Goal: Task Accomplishment & Management: Manage account settings

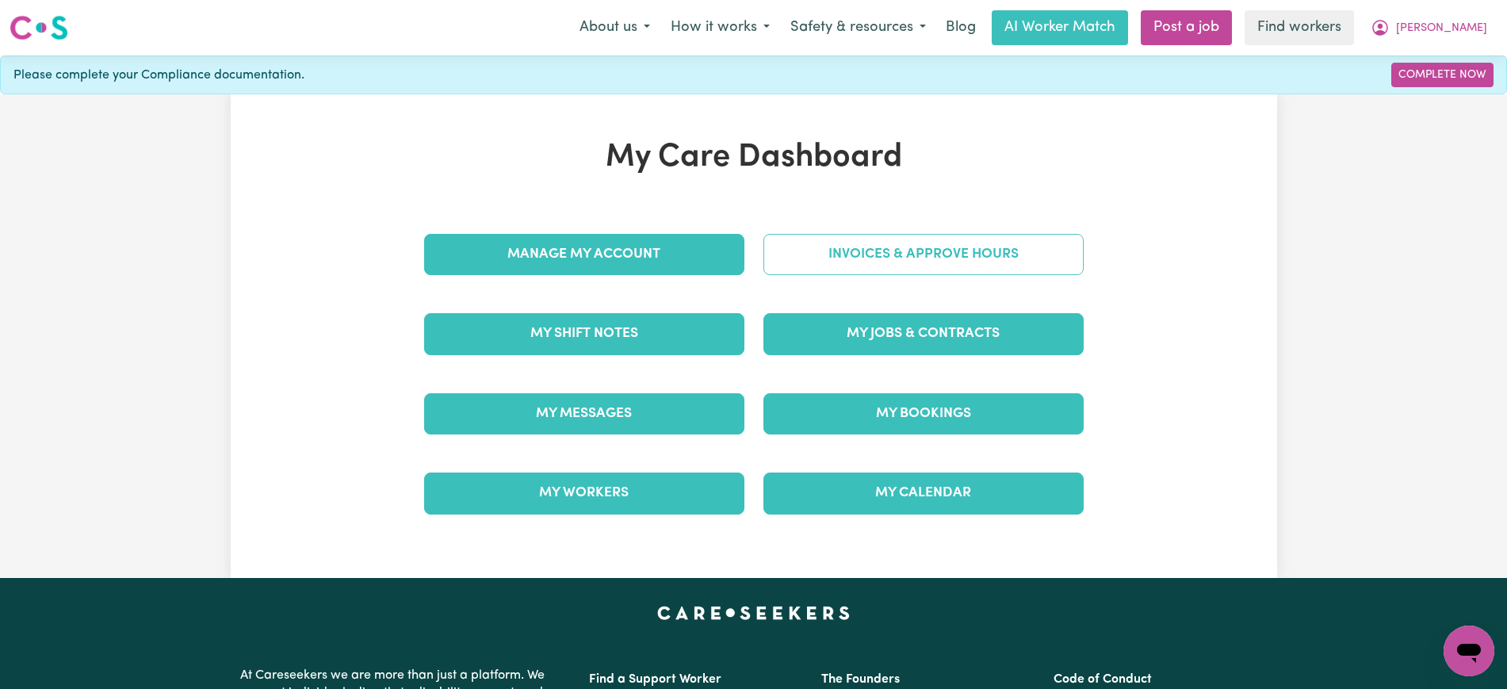
click at [944, 254] on link "Invoices & Approve Hours" at bounding box center [923, 254] width 320 height 41
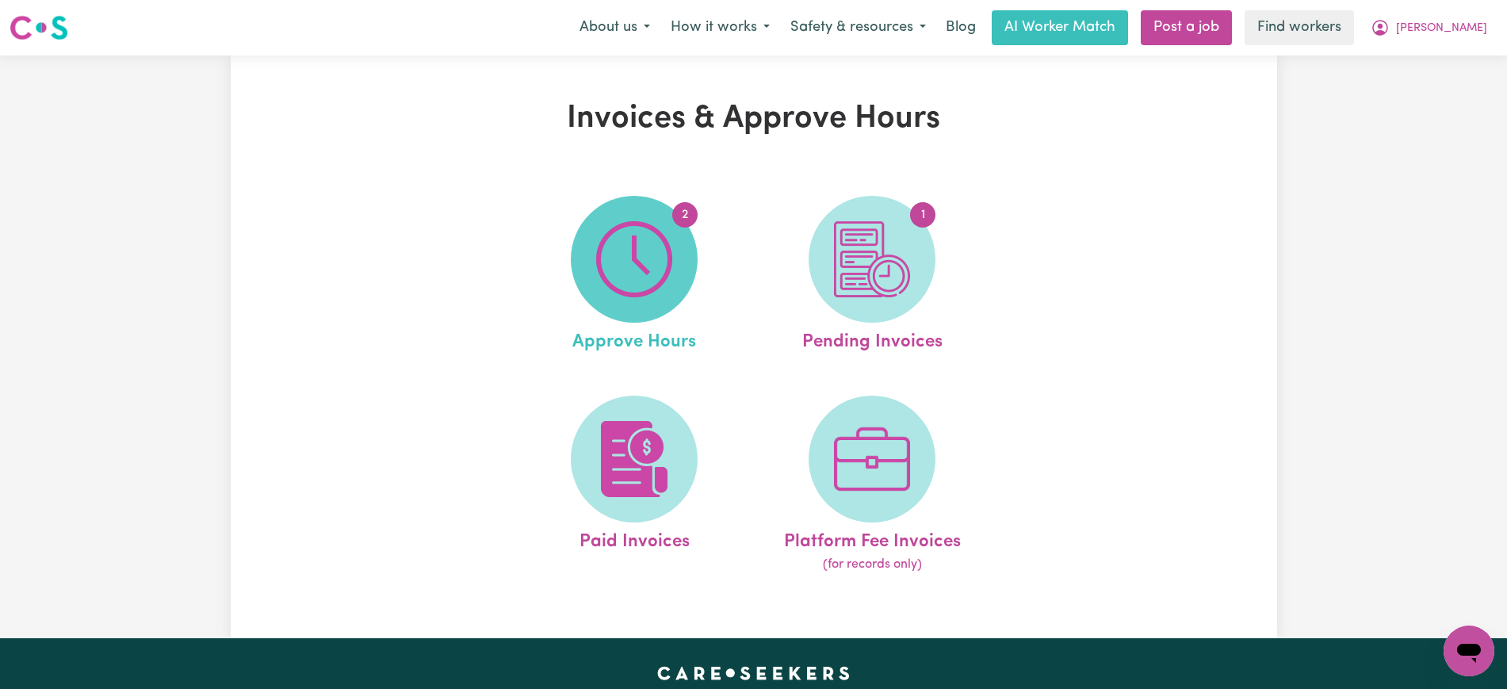
click at [682, 250] on span "2" at bounding box center [634, 259] width 127 height 127
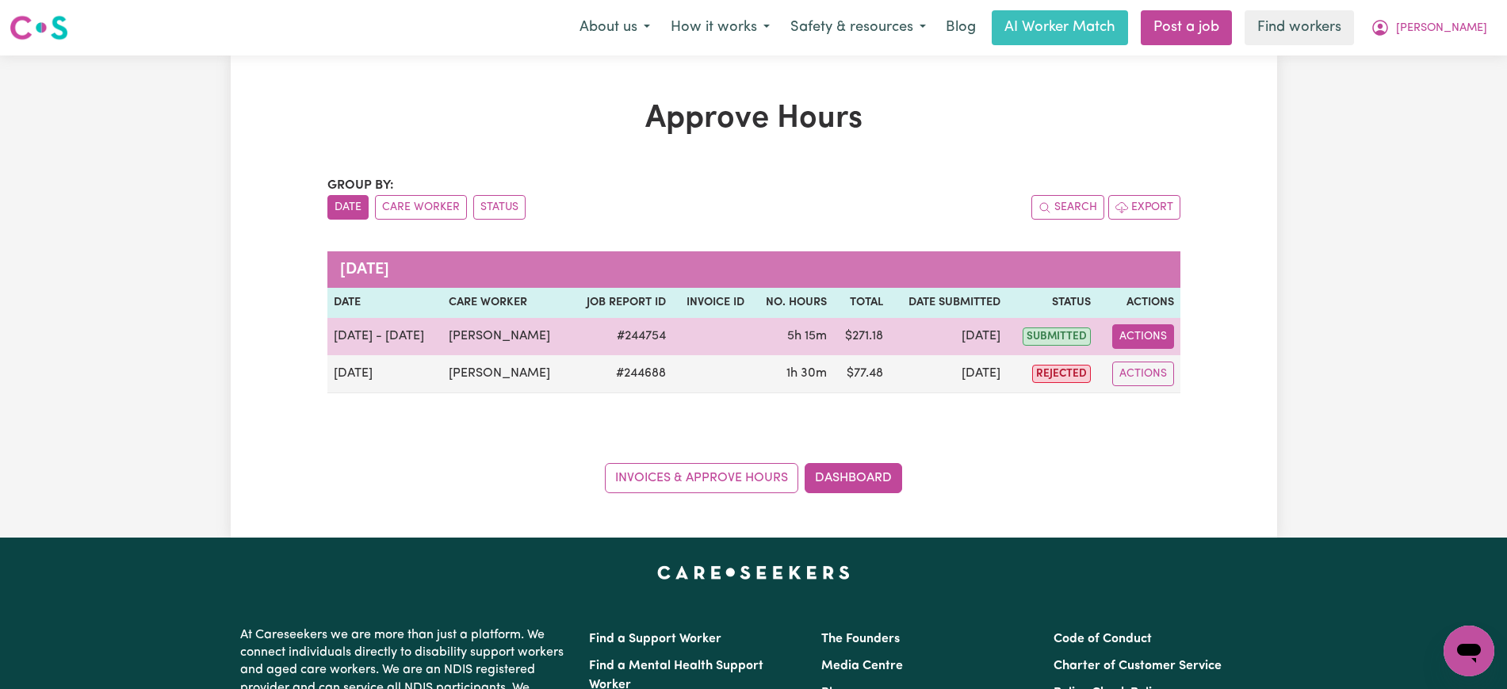
click at [1150, 342] on button "Actions" at bounding box center [1143, 336] width 62 height 25
click at [1161, 380] on link "View Job Report" at bounding box center [1184, 373] width 136 height 32
select select "pm"
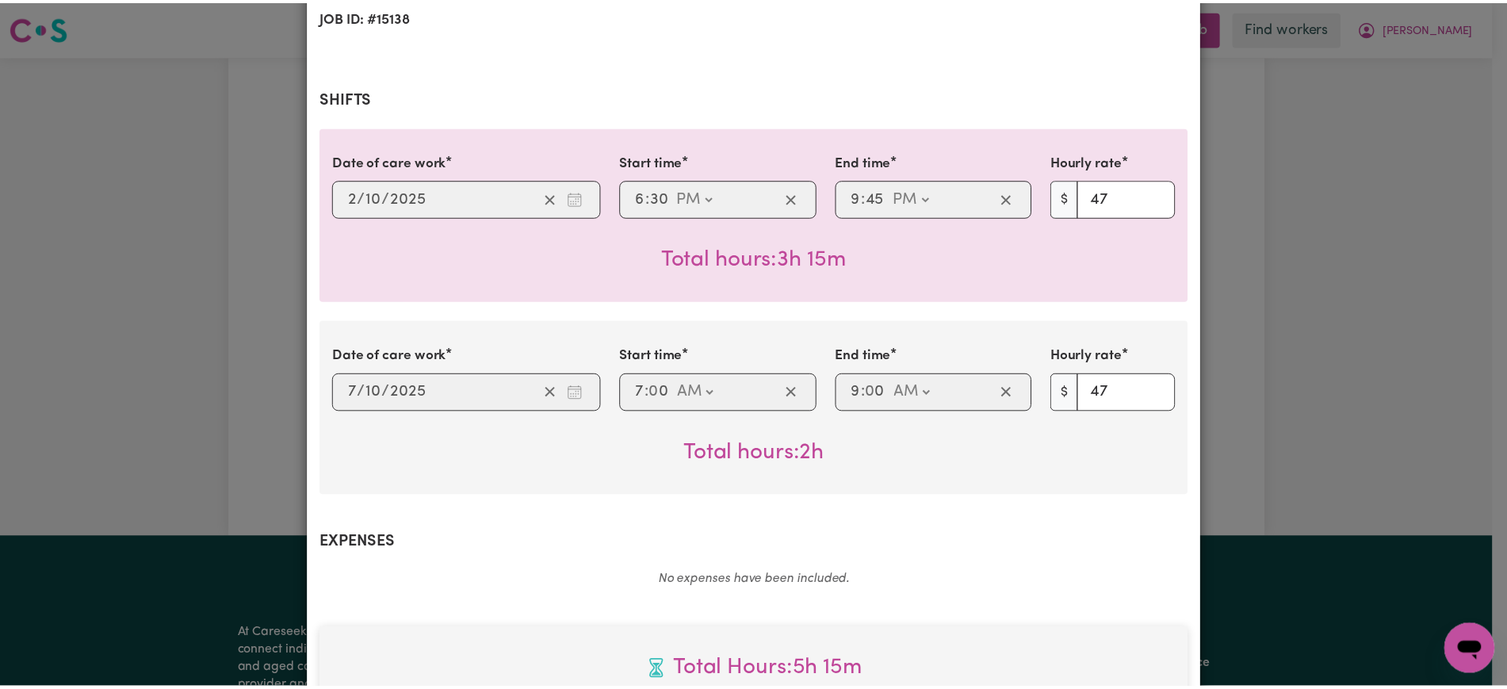
scroll to position [285, 0]
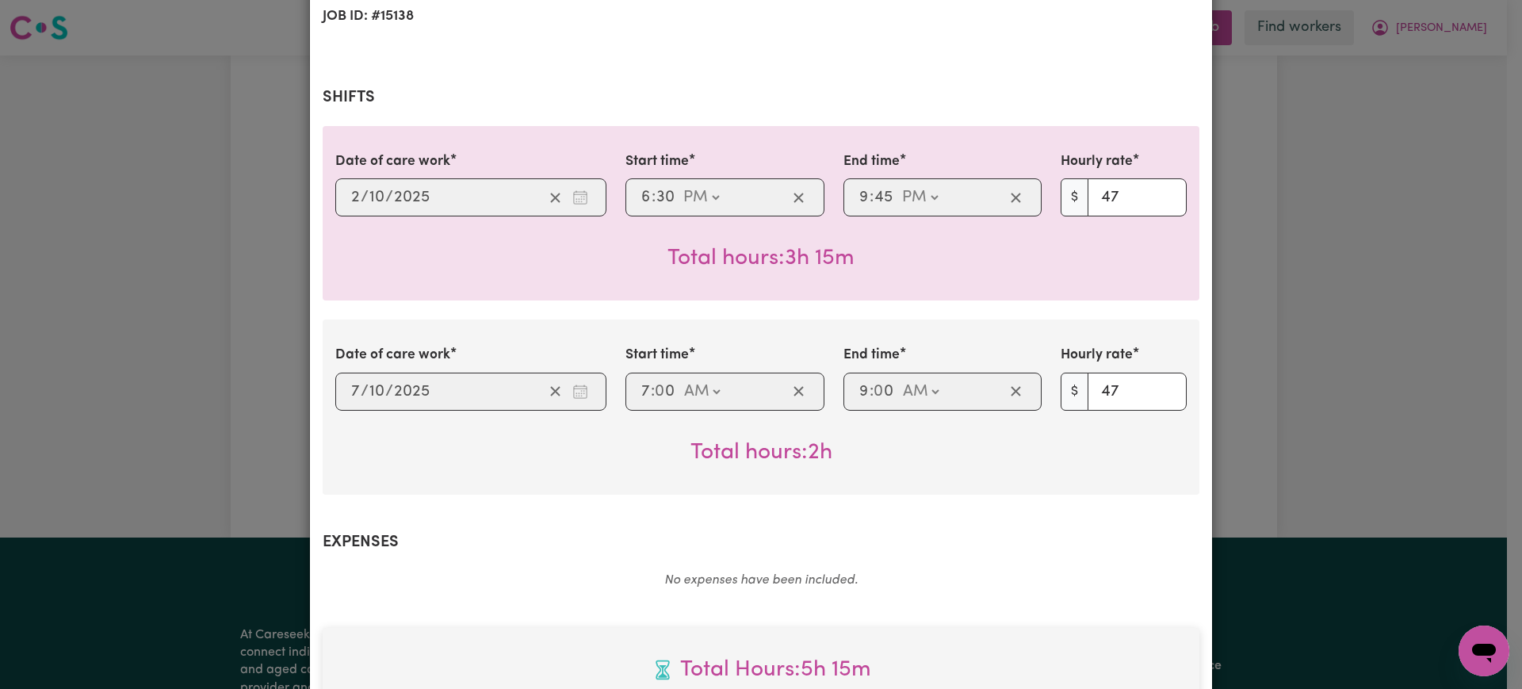
click at [167, 351] on div "Job Report # 244754 - [PERSON_NAME] Summary Job report # 244754 Client name: [P…" at bounding box center [761, 344] width 1522 height 689
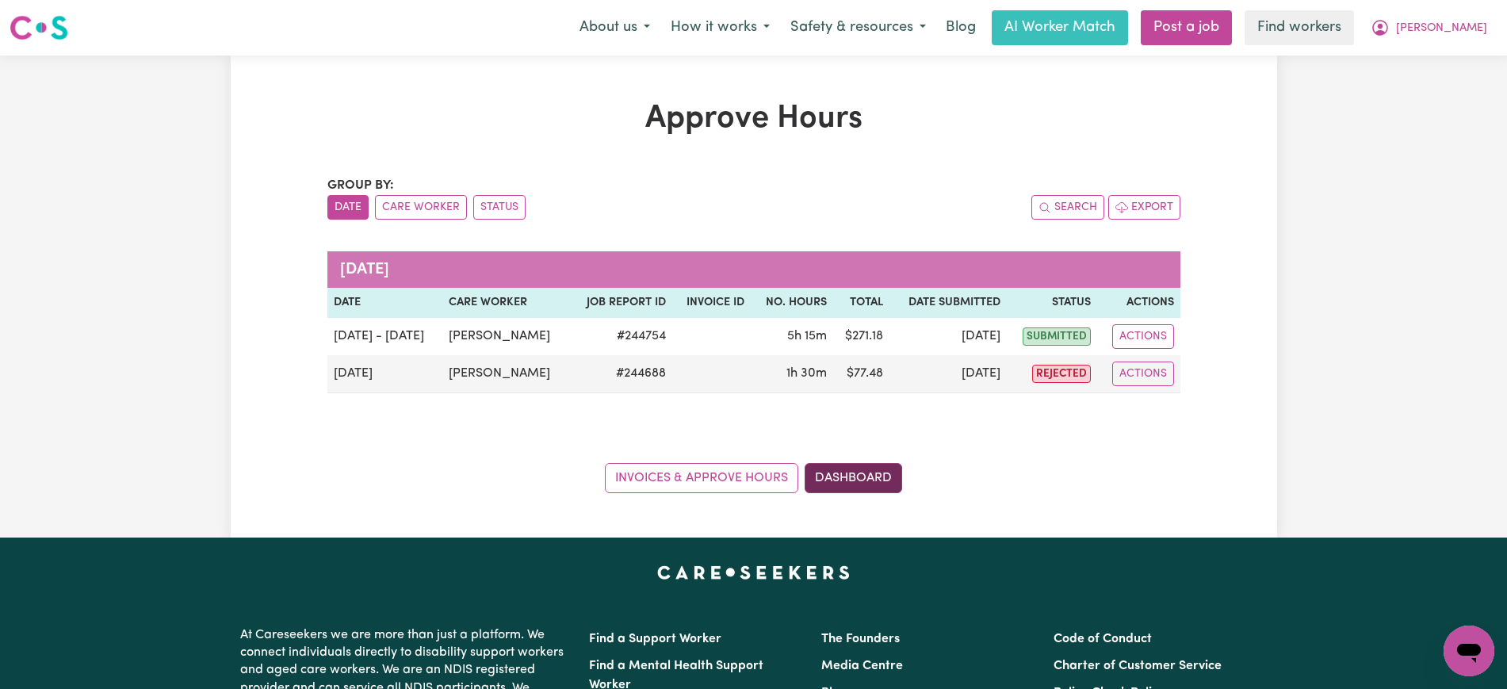
click at [874, 472] on link "Dashboard" at bounding box center [853, 478] width 97 height 30
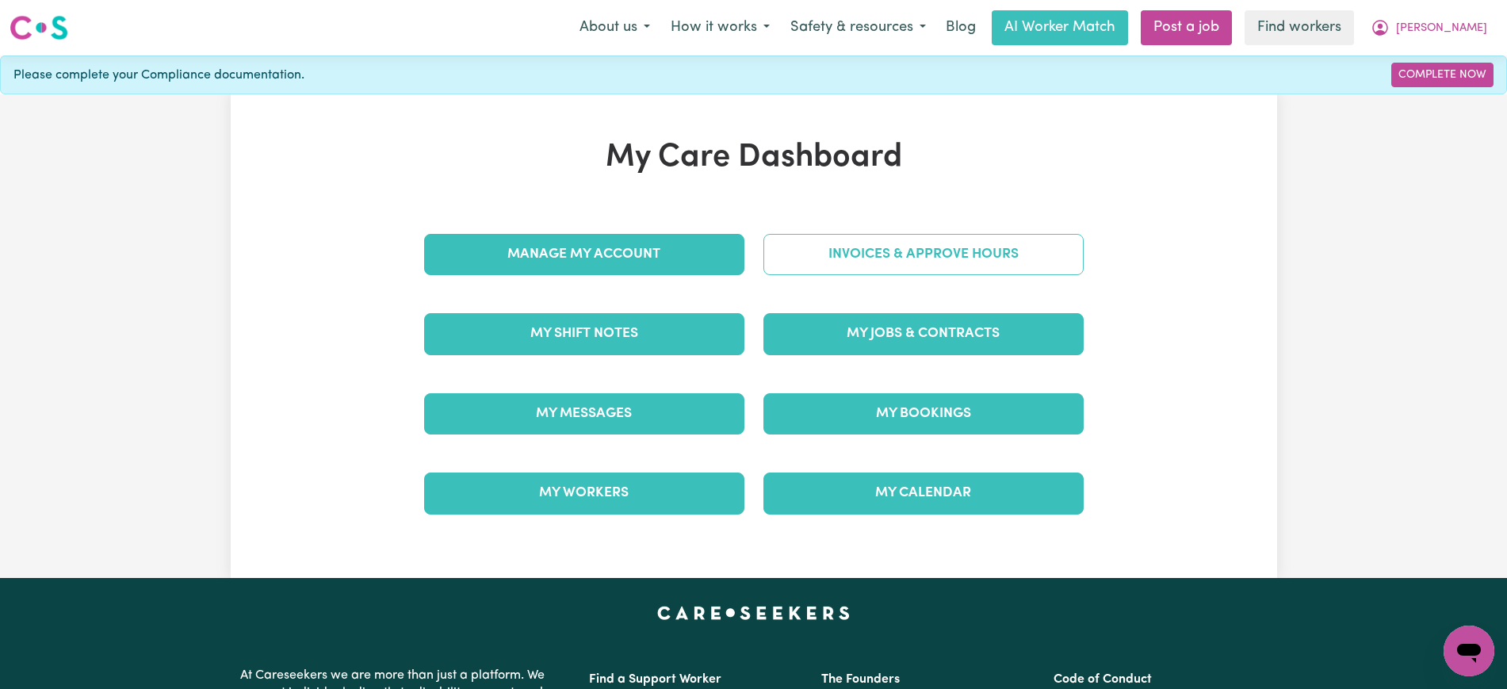
click at [859, 247] on link "Invoices & Approve Hours" at bounding box center [923, 254] width 320 height 41
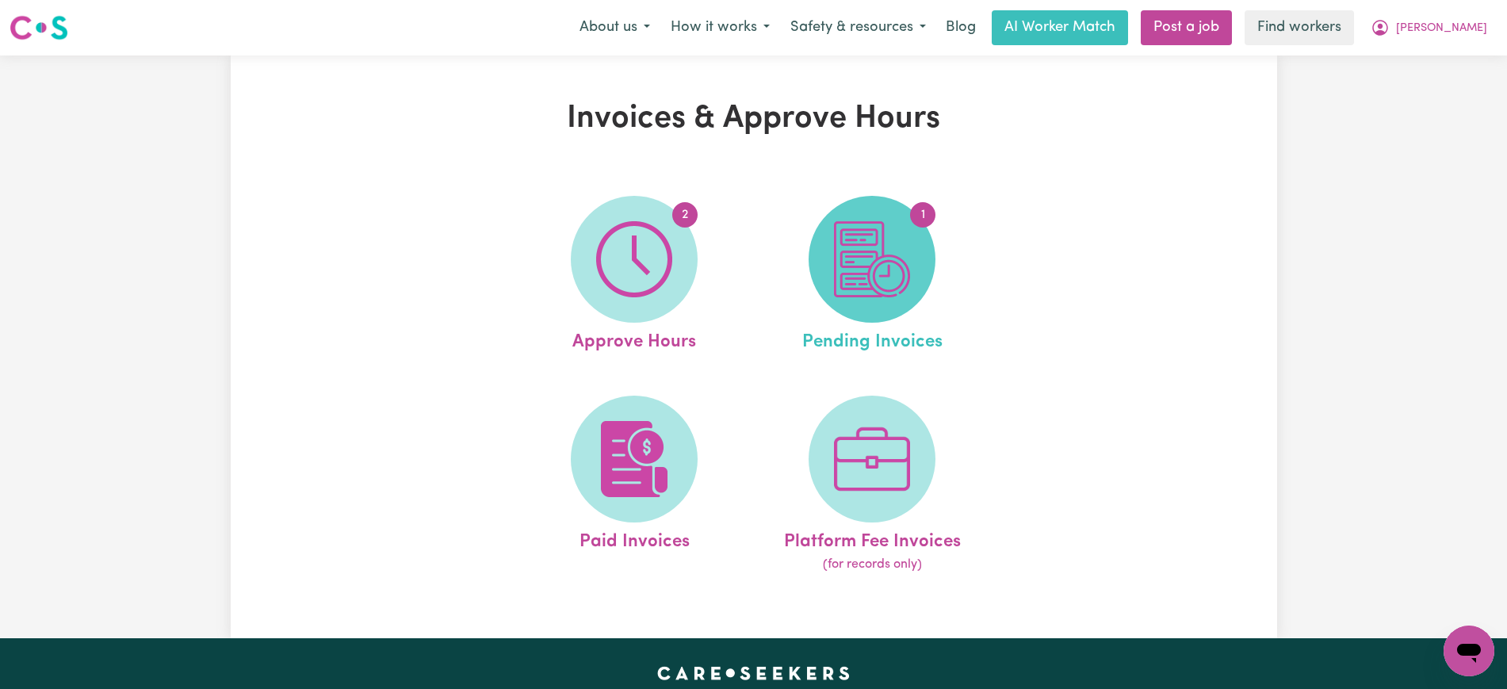
click at [890, 270] on img at bounding box center [872, 259] width 76 height 76
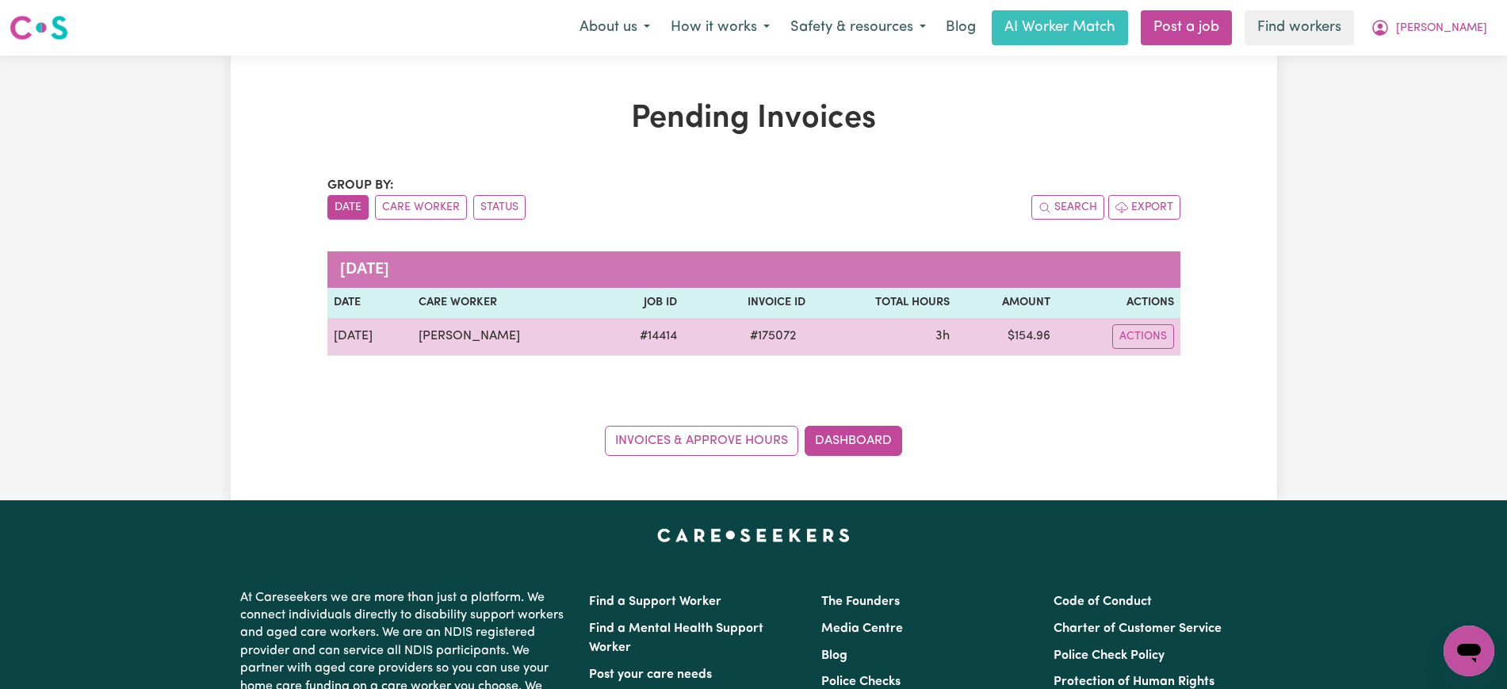
click at [755, 333] on span "# 175072" at bounding box center [772, 336] width 65 height 19
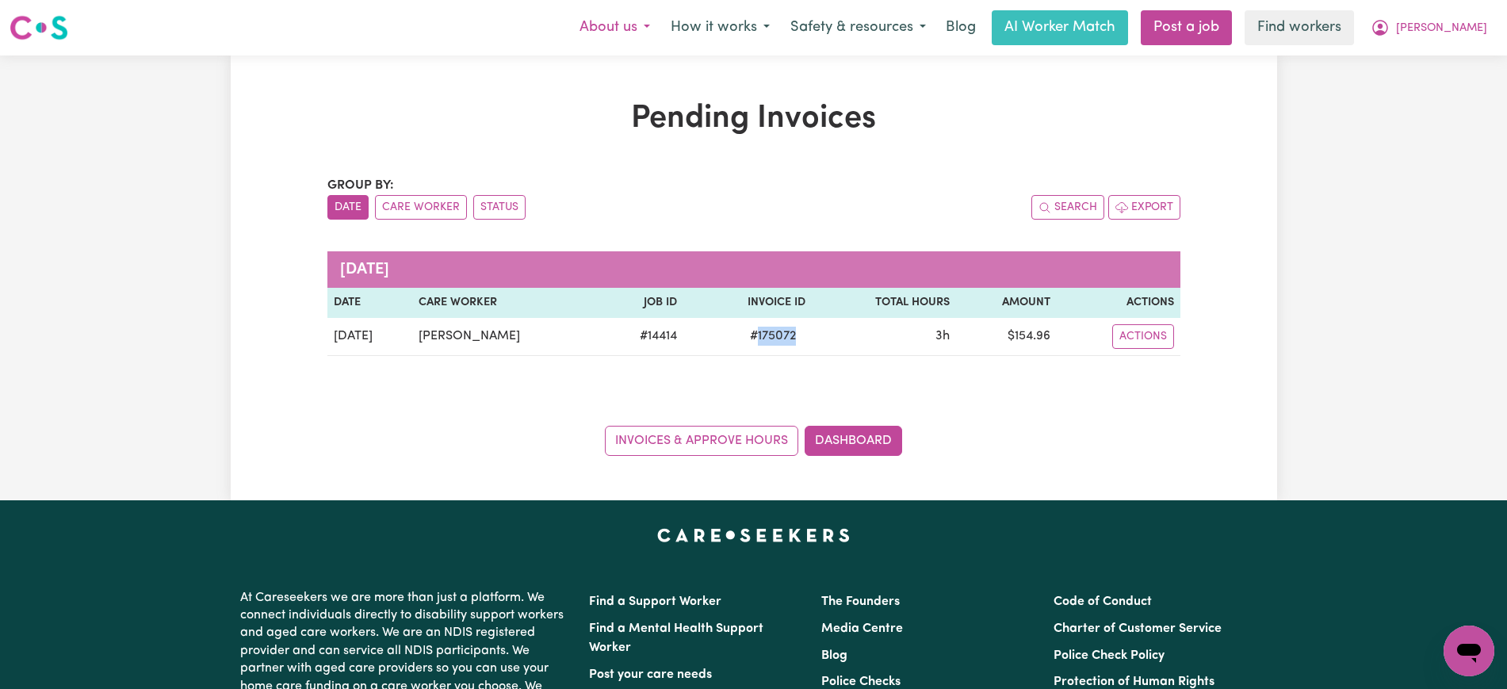
copy span "175072"
click at [894, 426] on link "Dashboard" at bounding box center [853, 441] width 97 height 30
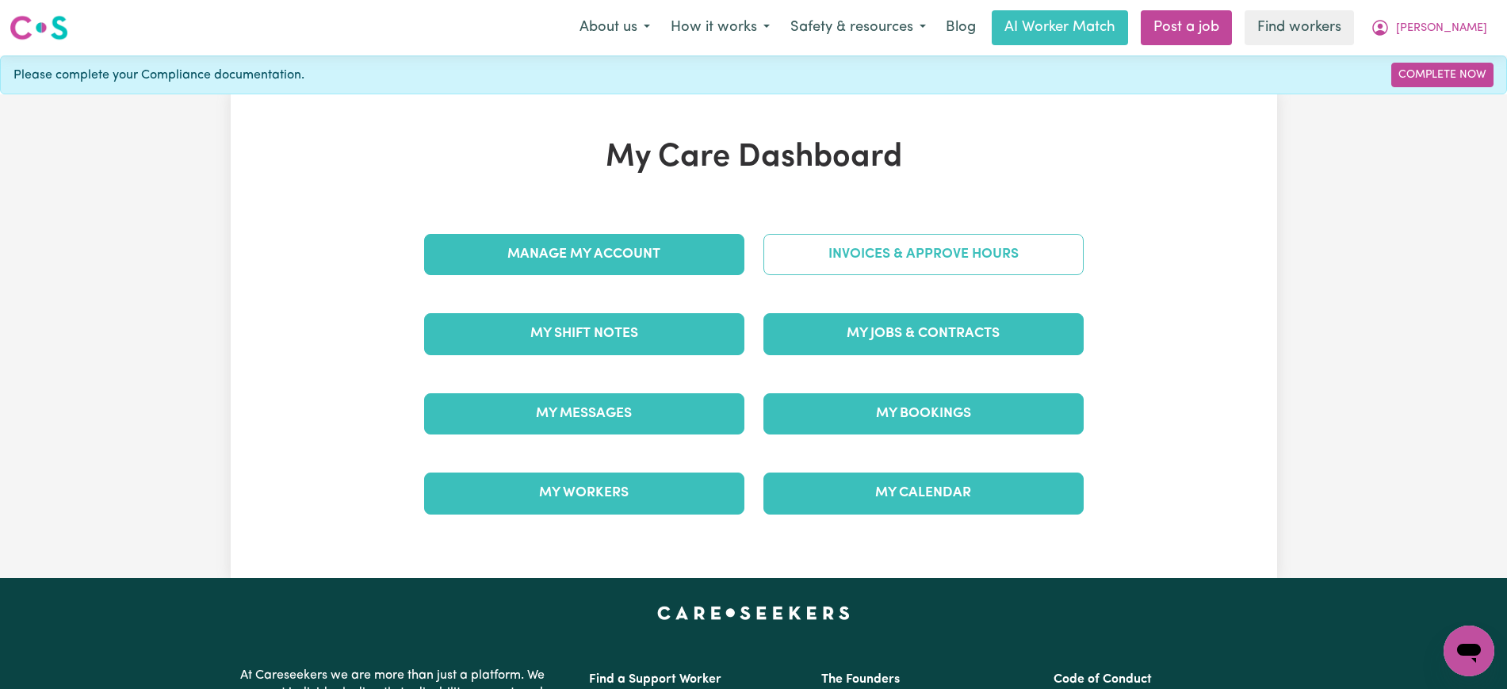
click at [822, 246] on link "Invoices & Approve Hours" at bounding box center [923, 254] width 320 height 41
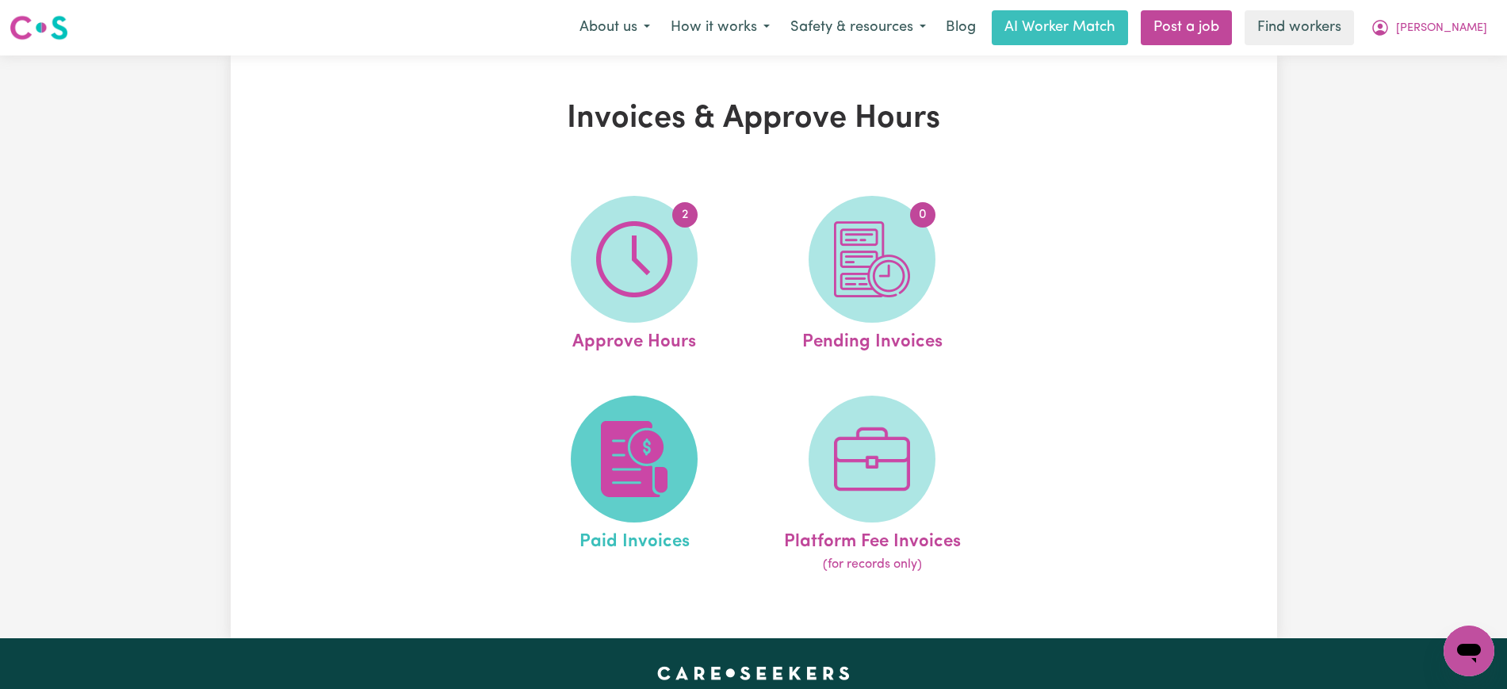
click at [675, 451] on span at bounding box center [634, 459] width 127 height 127
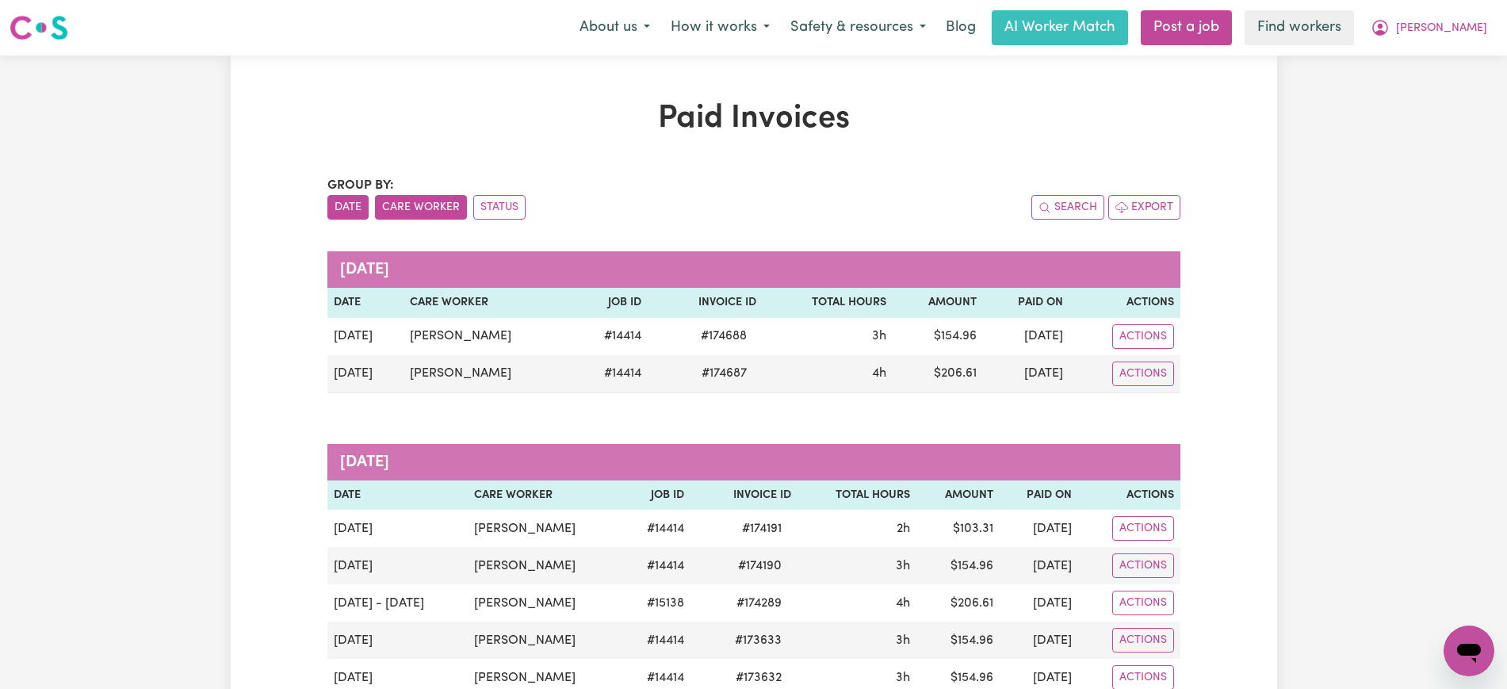
click at [429, 205] on button "Care Worker" at bounding box center [421, 207] width 92 height 25
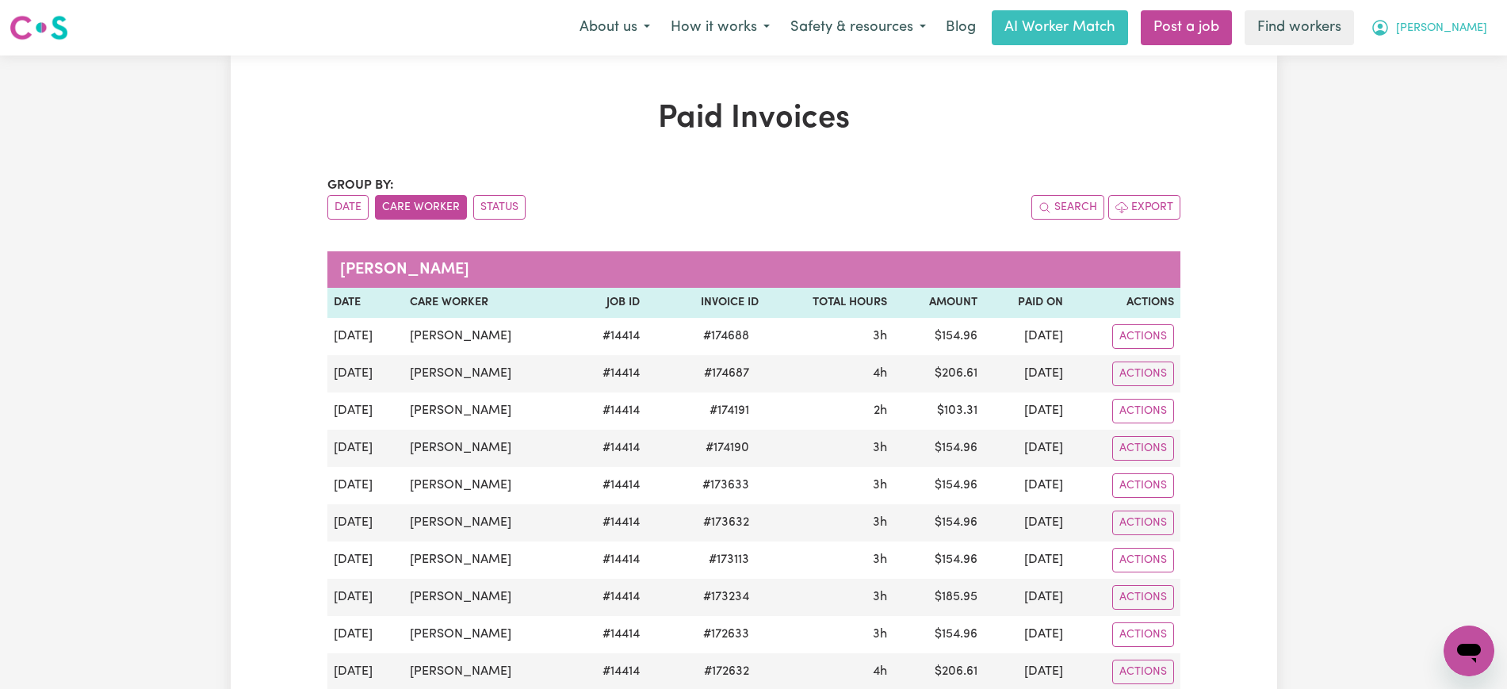
click at [1388, 34] on icon "My Account" at bounding box center [1380, 28] width 16 height 16
click at [1440, 65] on link "My Dashboard" at bounding box center [1433, 62] width 125 height 30
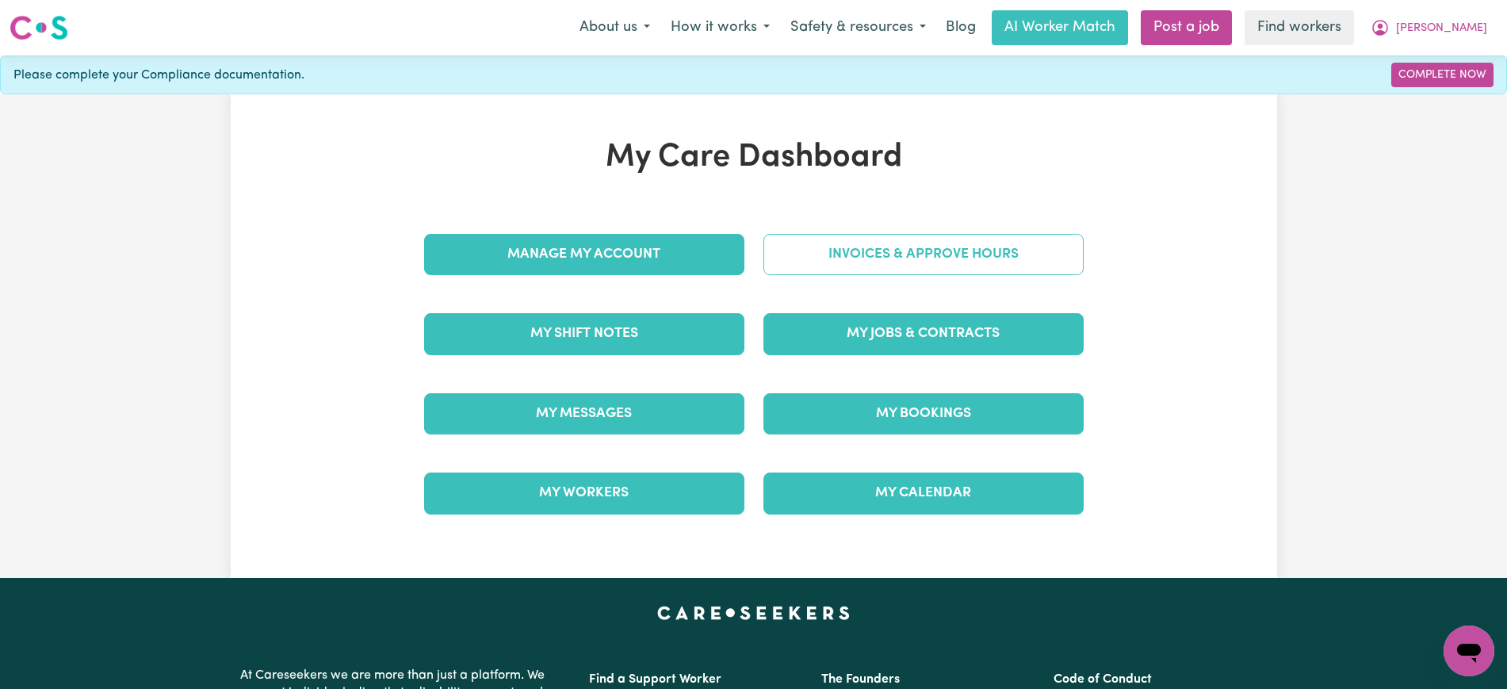
click at [859, 251] on link "Invoices & Approve Hours" at bounding box center [923, 254] width 320 height 41
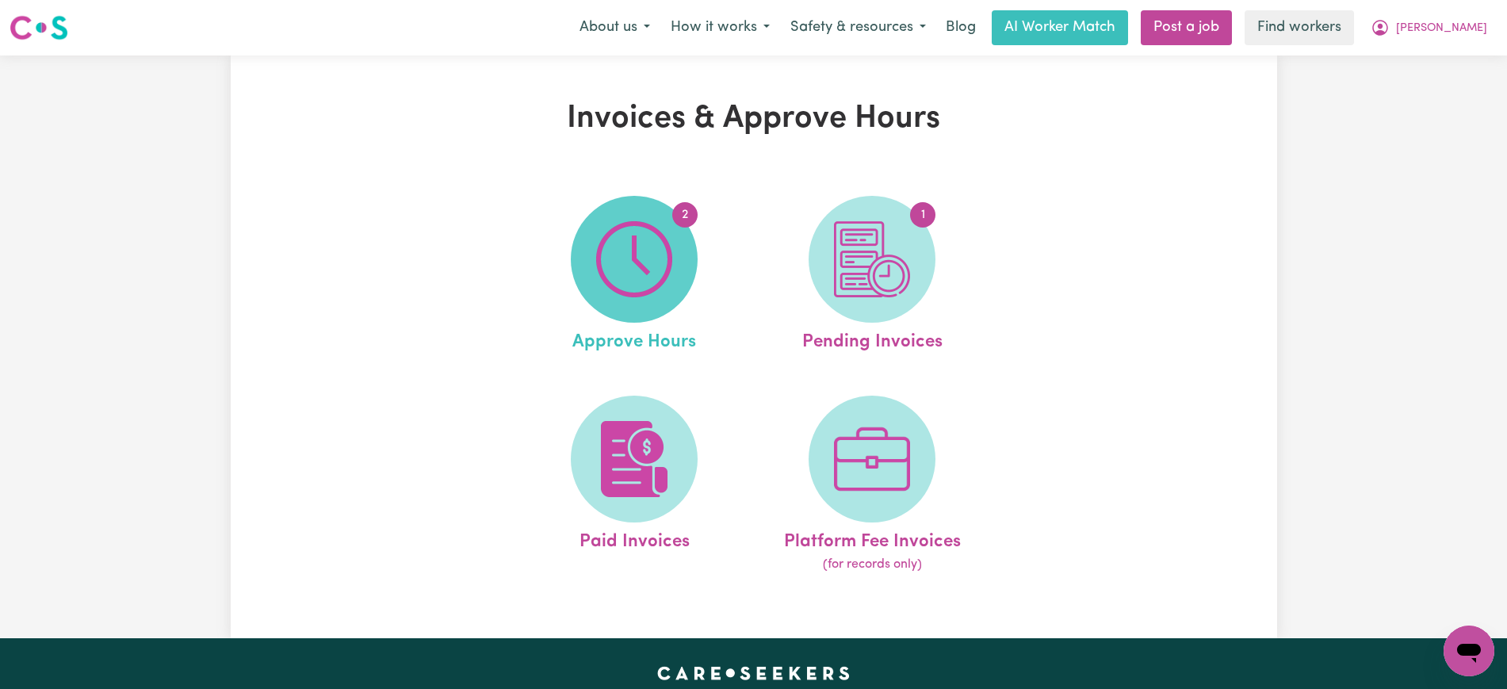
click at [644, 262] on img at bounding box center [634, 259] width 76 height 76
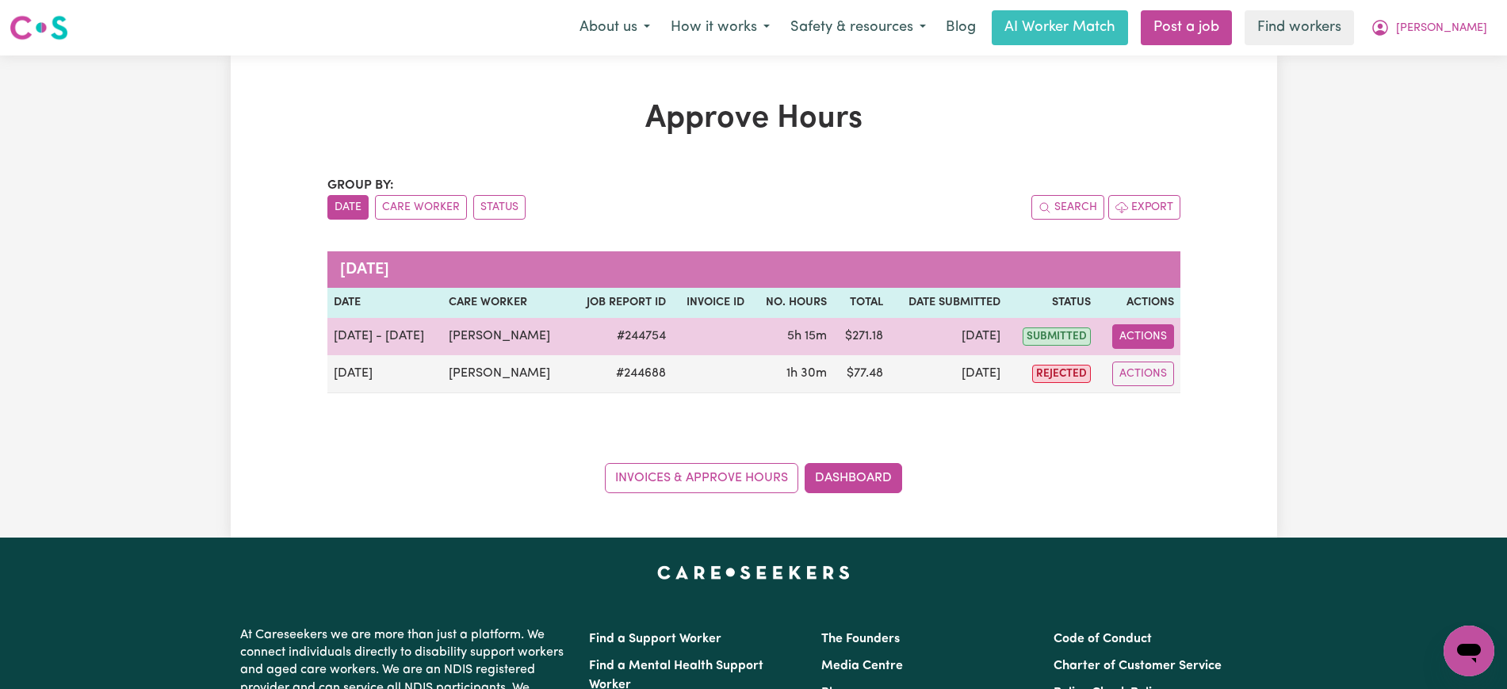
click at [1150, 334] on button "Actions" at bounding box center [1143, 336] width 62 height 25
click at [1158, 364] on link "View Job Report" at bounding box center [1184, 373] width 136 height 32
select select "pm"
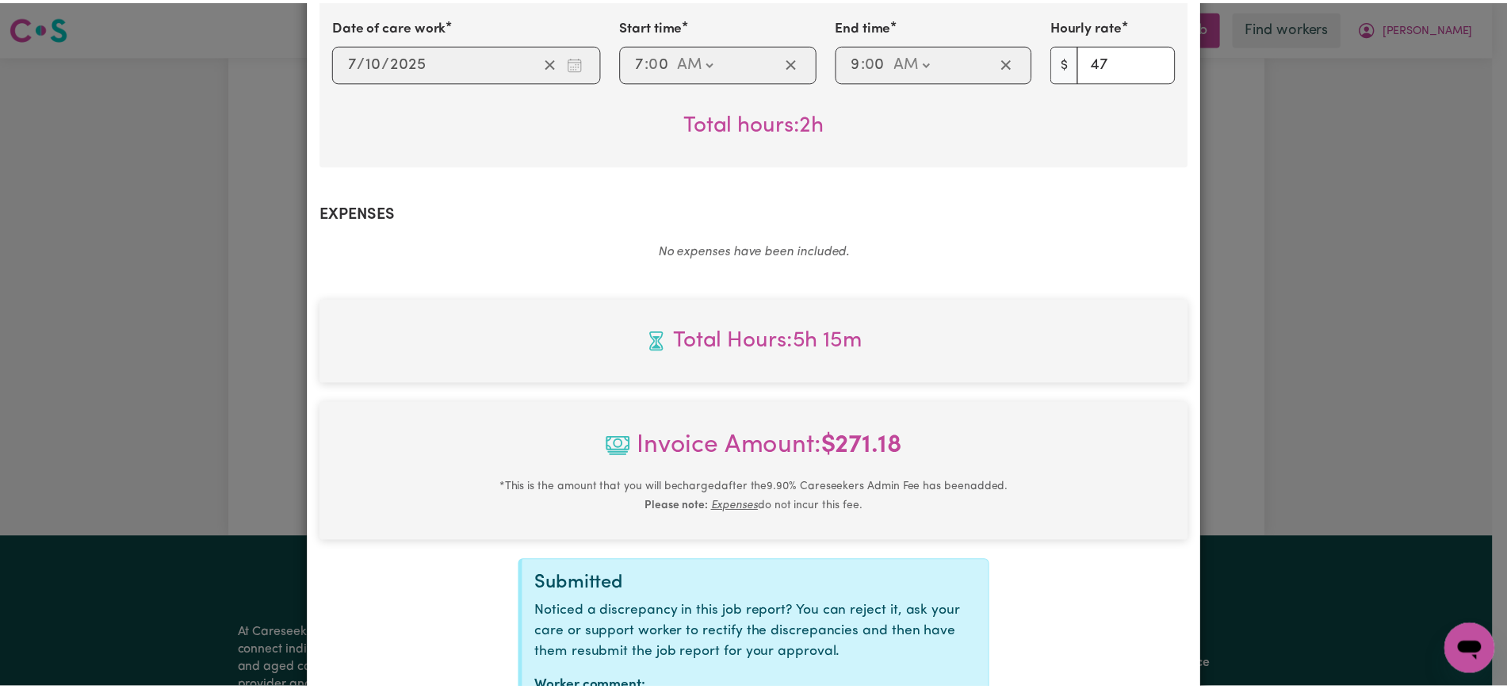
scroll to position [748, 0]
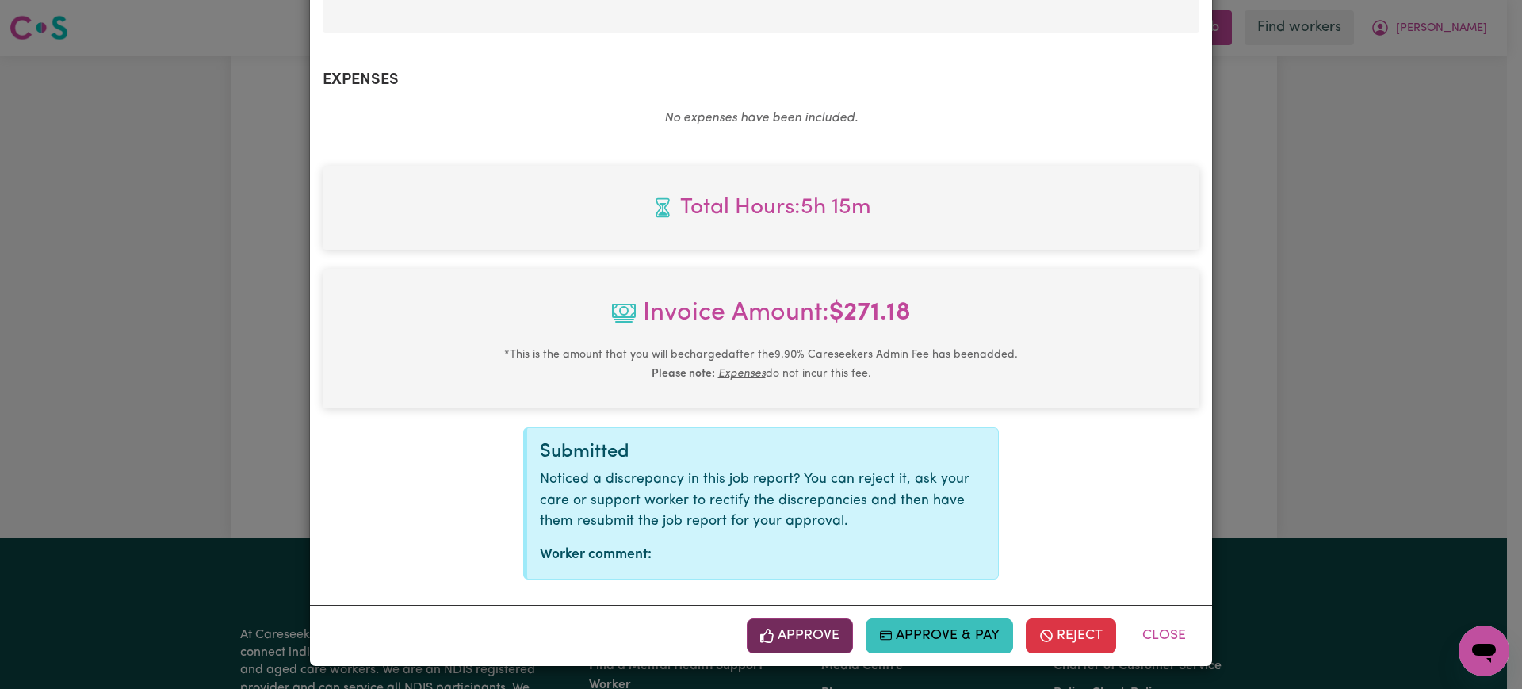
click at [785, 632] on button "Approve" at bounding box center [800, 635] width 106 height 35
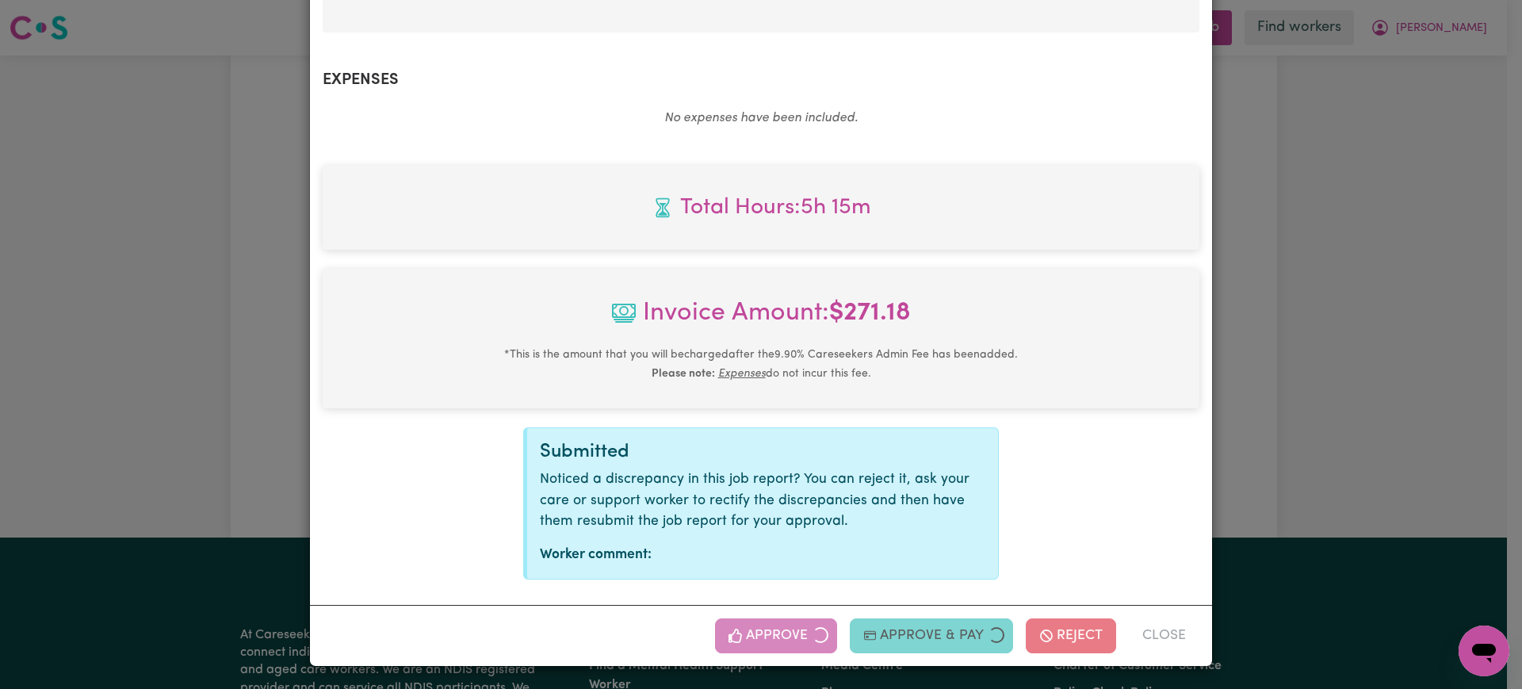
click at [1420, 342] on div "Job Report # 244754 - [PERSON_NAME] Summary Job report # 244754 Client name: [P…" at bounding box center [761, 344] width 1522 height 689
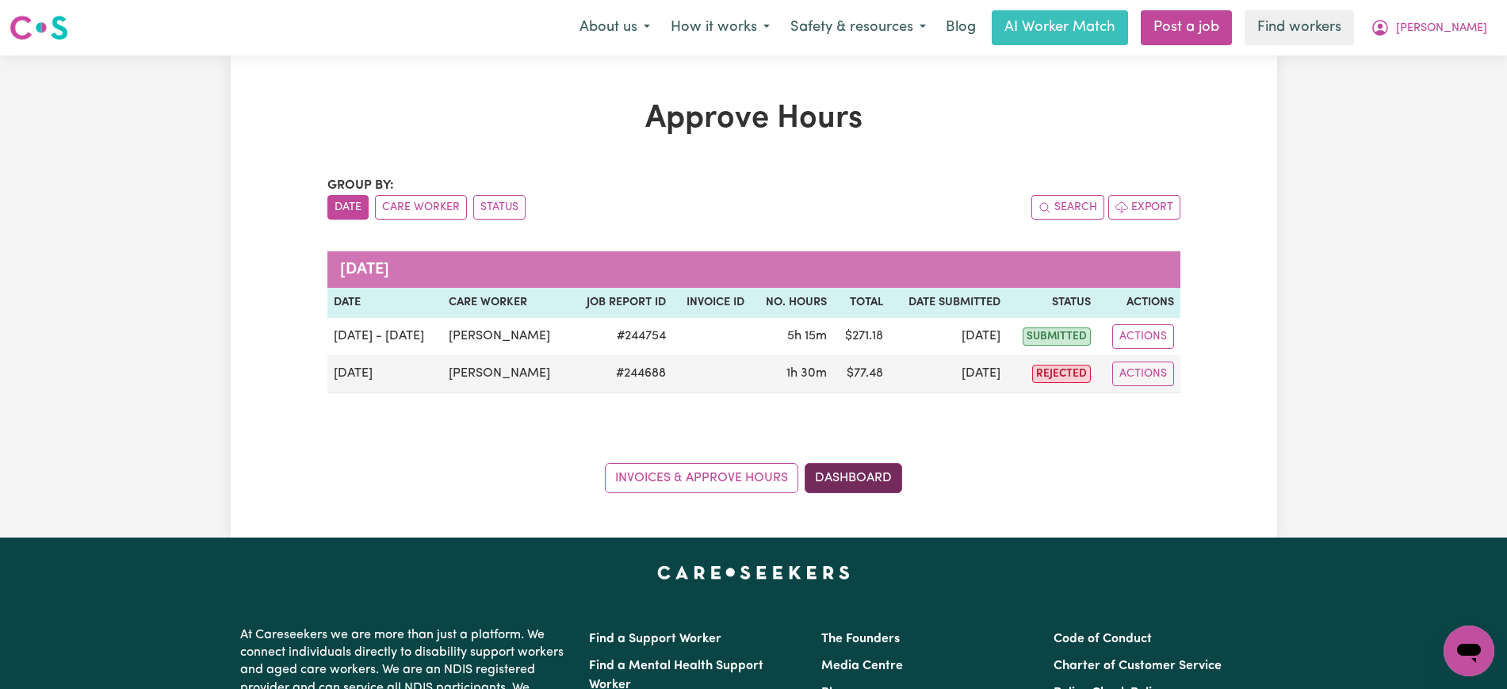
click at [833, 475] on link "Dashboard" at bounding box center [853, 478] width 97 height 30
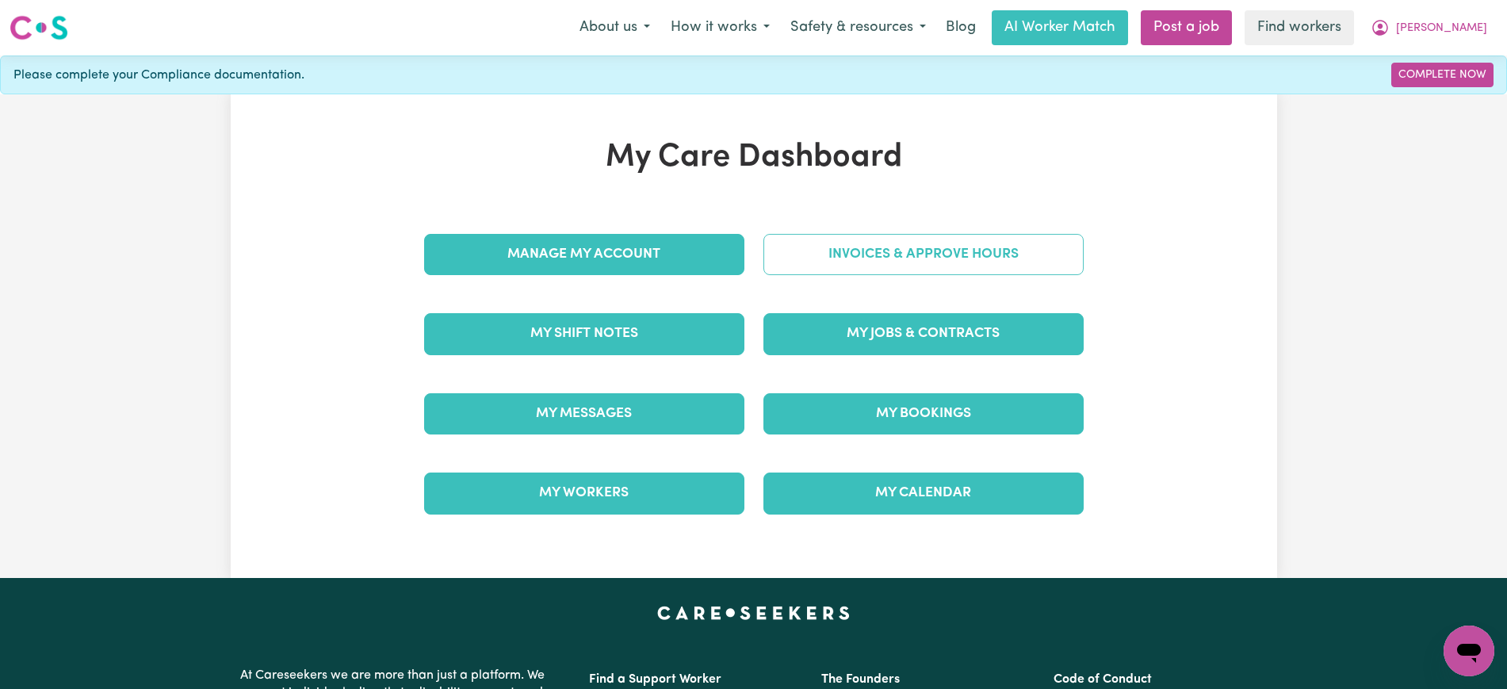
click at [826, 247] on link "Invoices & Approve Hours" at bounding box center [923, 254] width 320 height 41
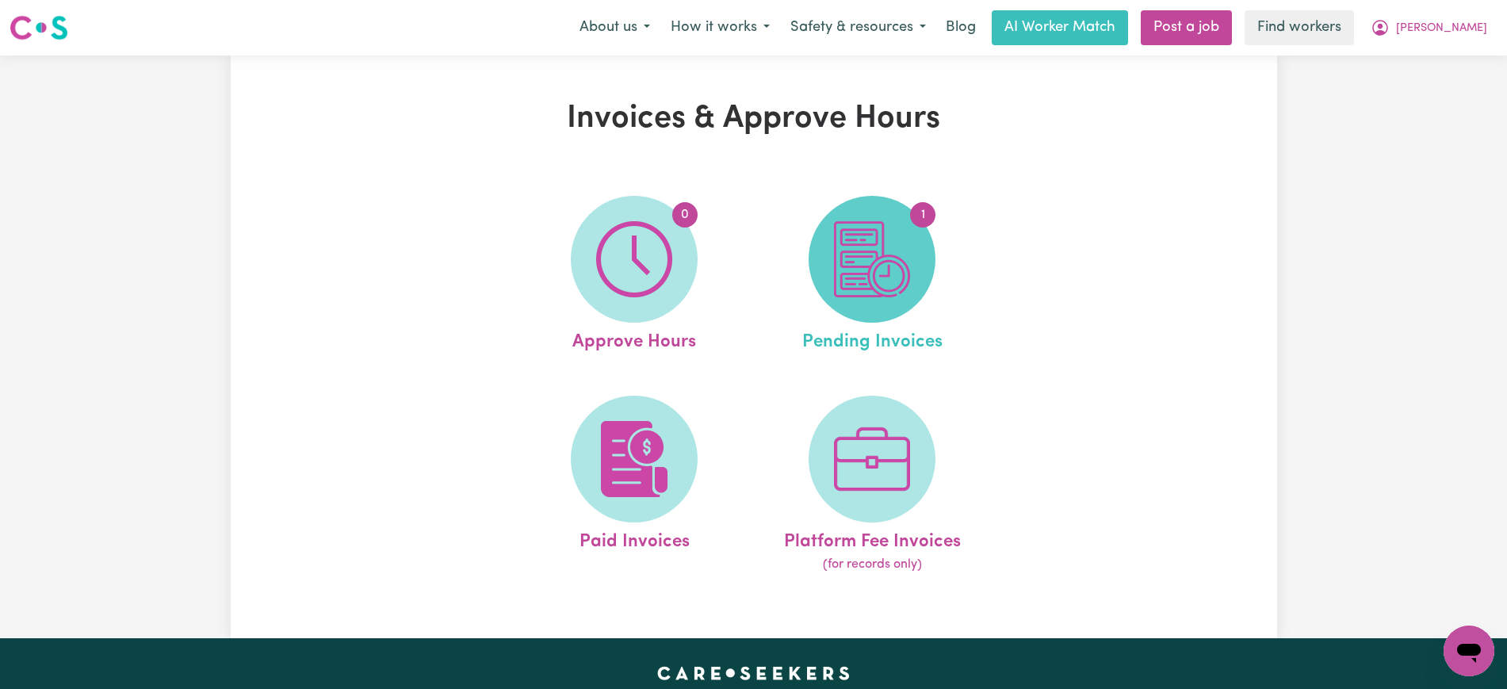
click at [901, 281] on img at bounding box center [872, 259] width 76 height 76
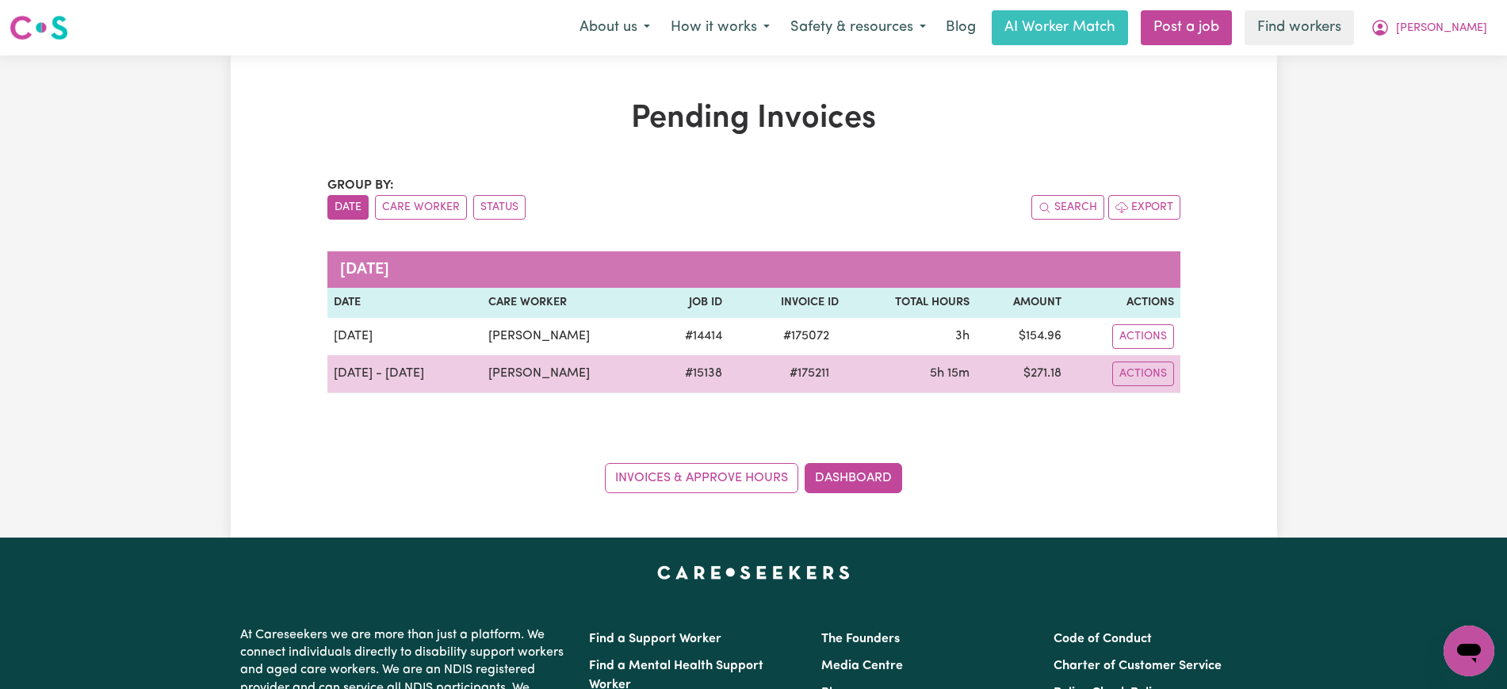
click at [792, 371] on span "# 175211" at bounding box center [809, 373] width 59 height 19
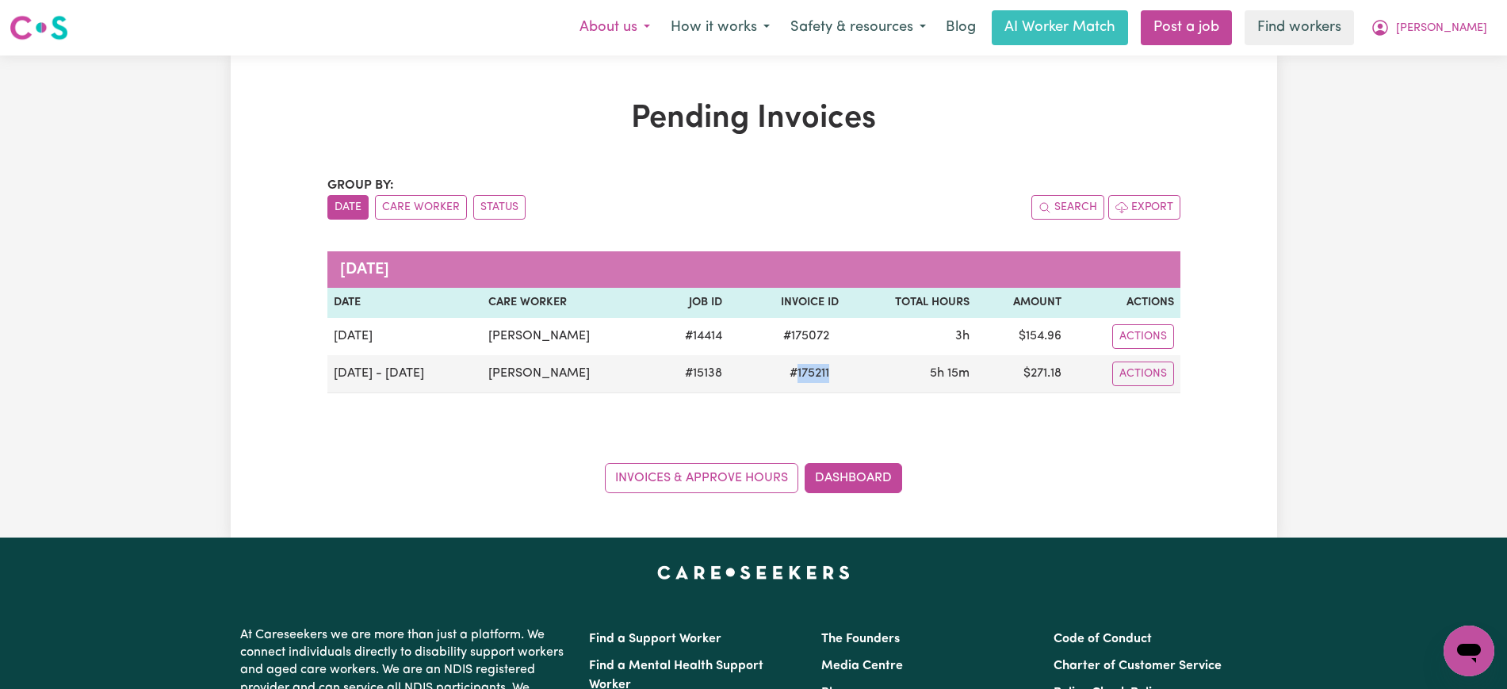
copy span "175211"
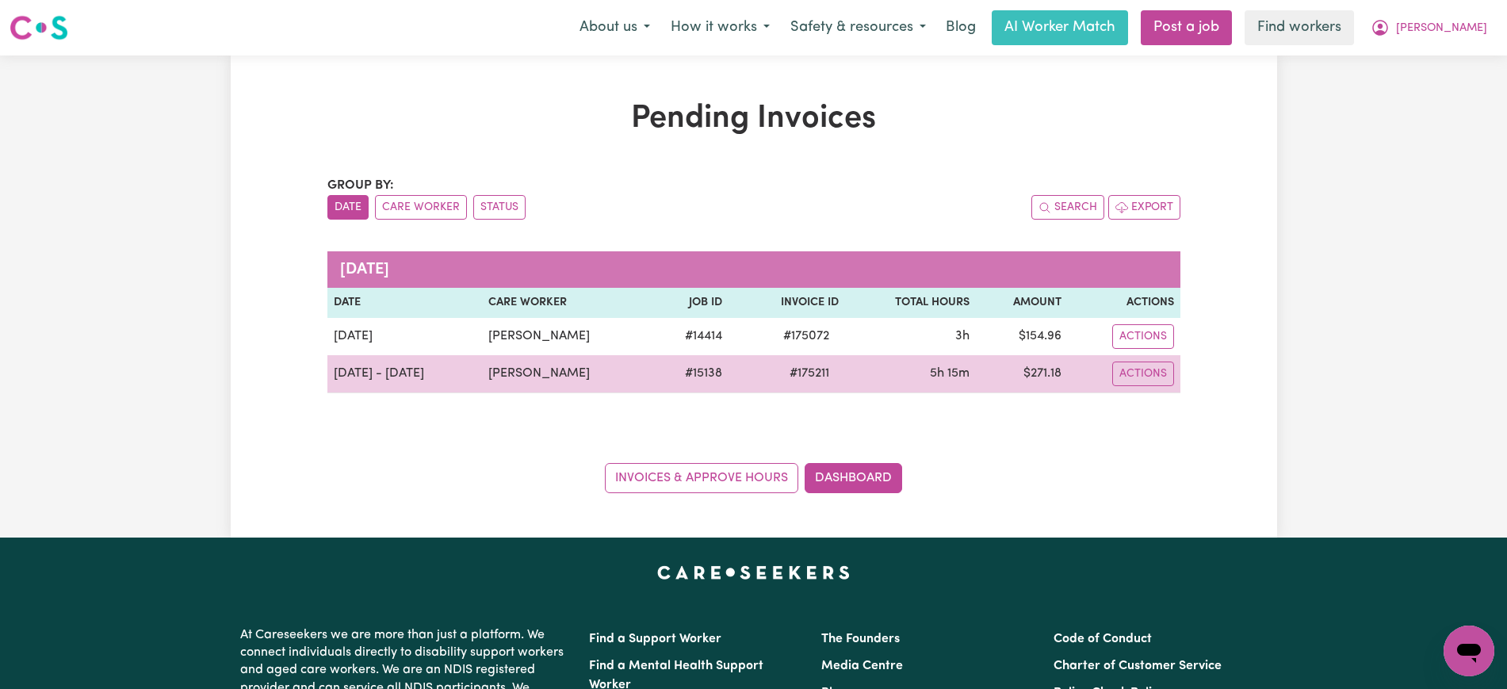
click at [1038, 375] on td "$ 271.18" at bounding box center [1022, 374] width 92 height 38
click at [1037, 375] on td "$ 271.18" at bounding box center [1022, 374] width 92 height 38
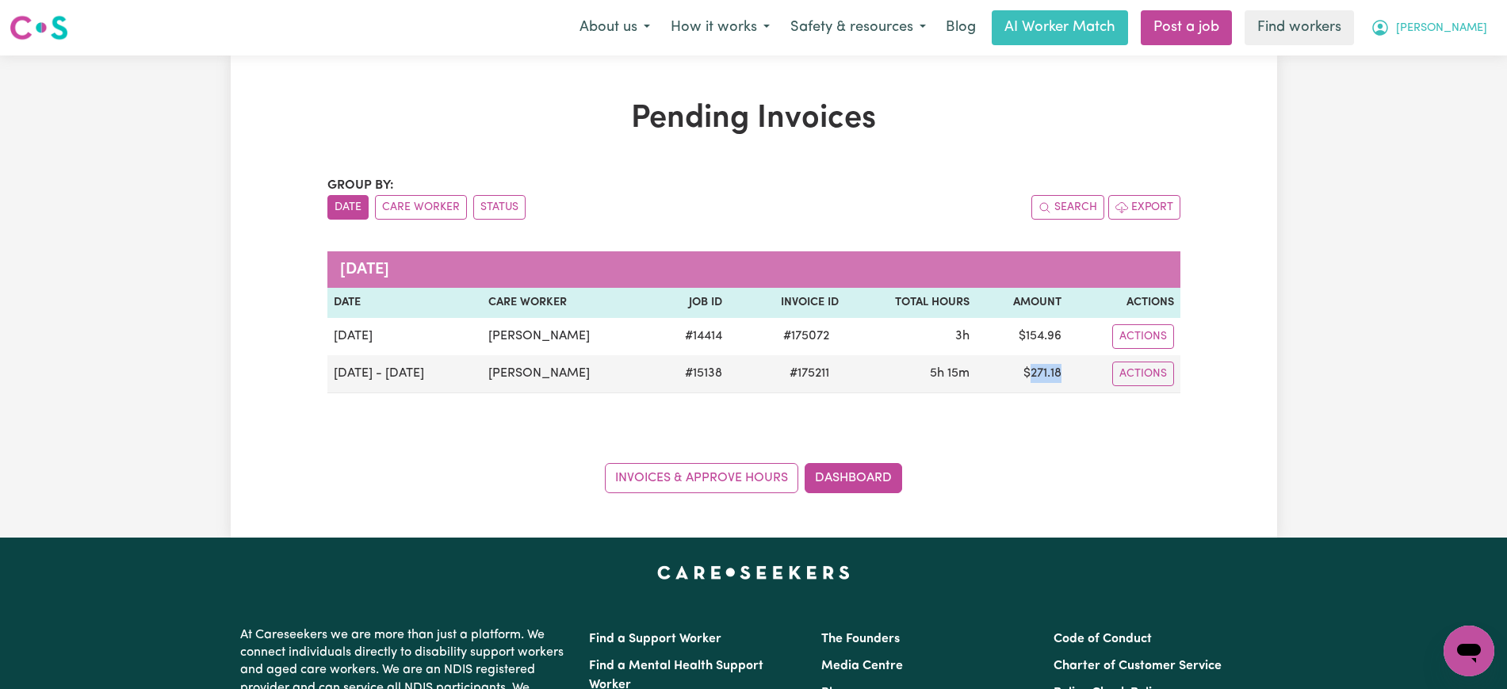
click at [1466, 31] on span "[PERSON_NAME]" at bounding box center [1441, 28] width 91 height 17
click at [1409, 85] on link "Logout" at bounding box center [1433, 91] width 125 height 30
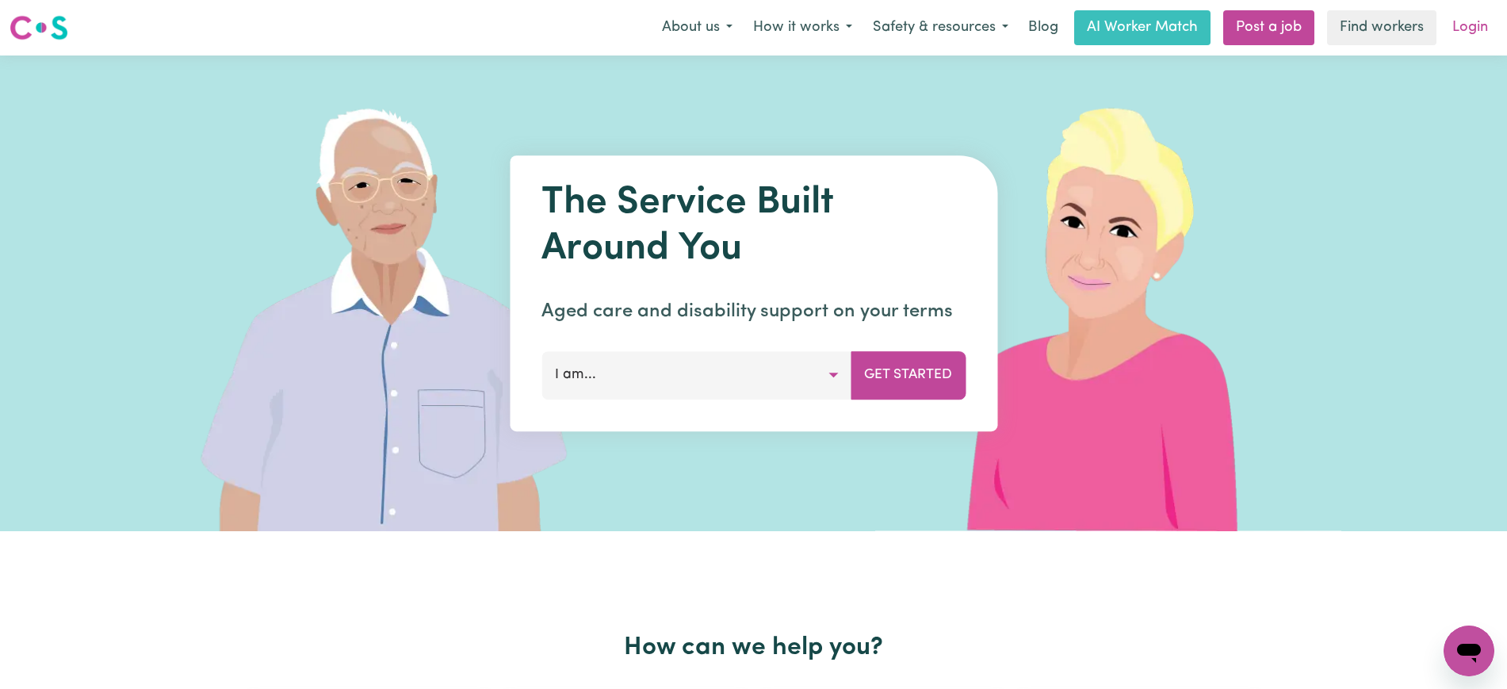
click at [1481, 31] on link "Login" at bounding box center [1470, 27] width 55 height 35
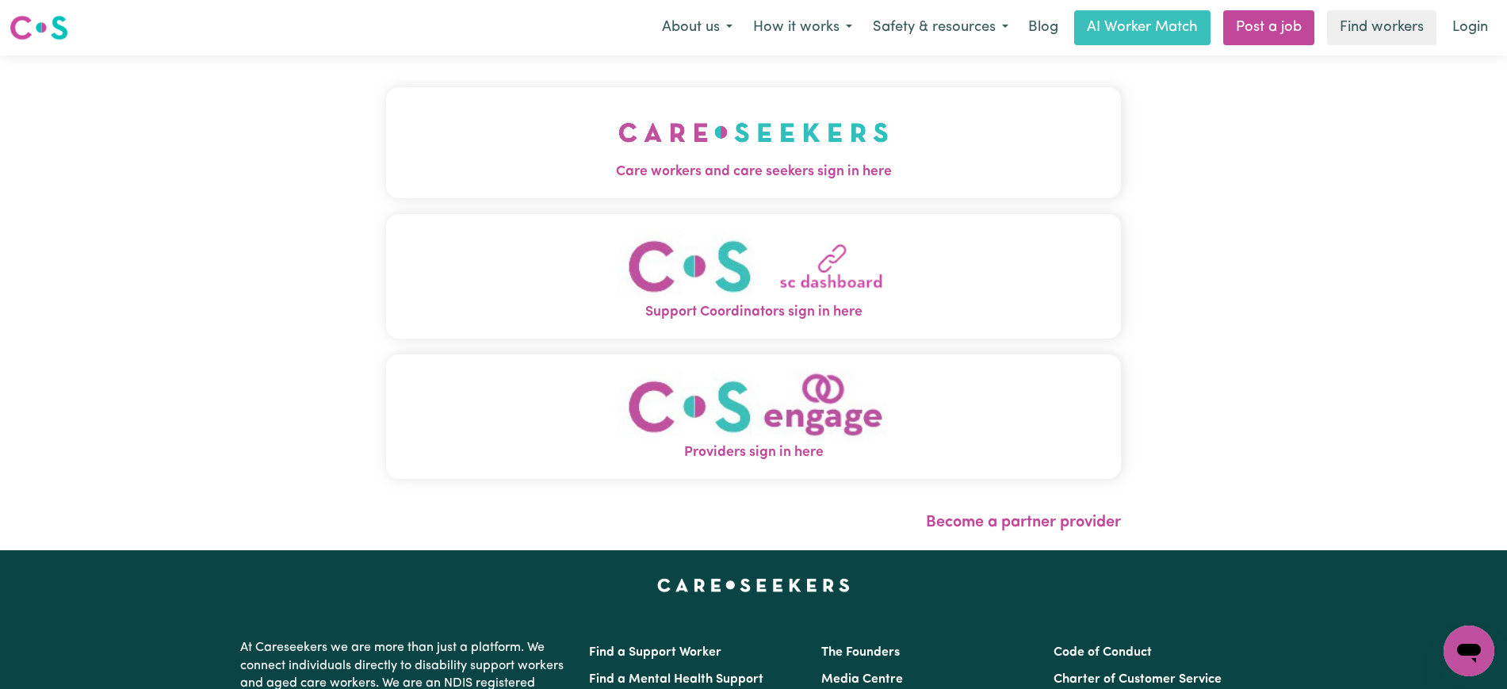
click at [790, 158] on img "Care workers and care seekers sign in here" at bounding box center [753, 132] width 270 height 59
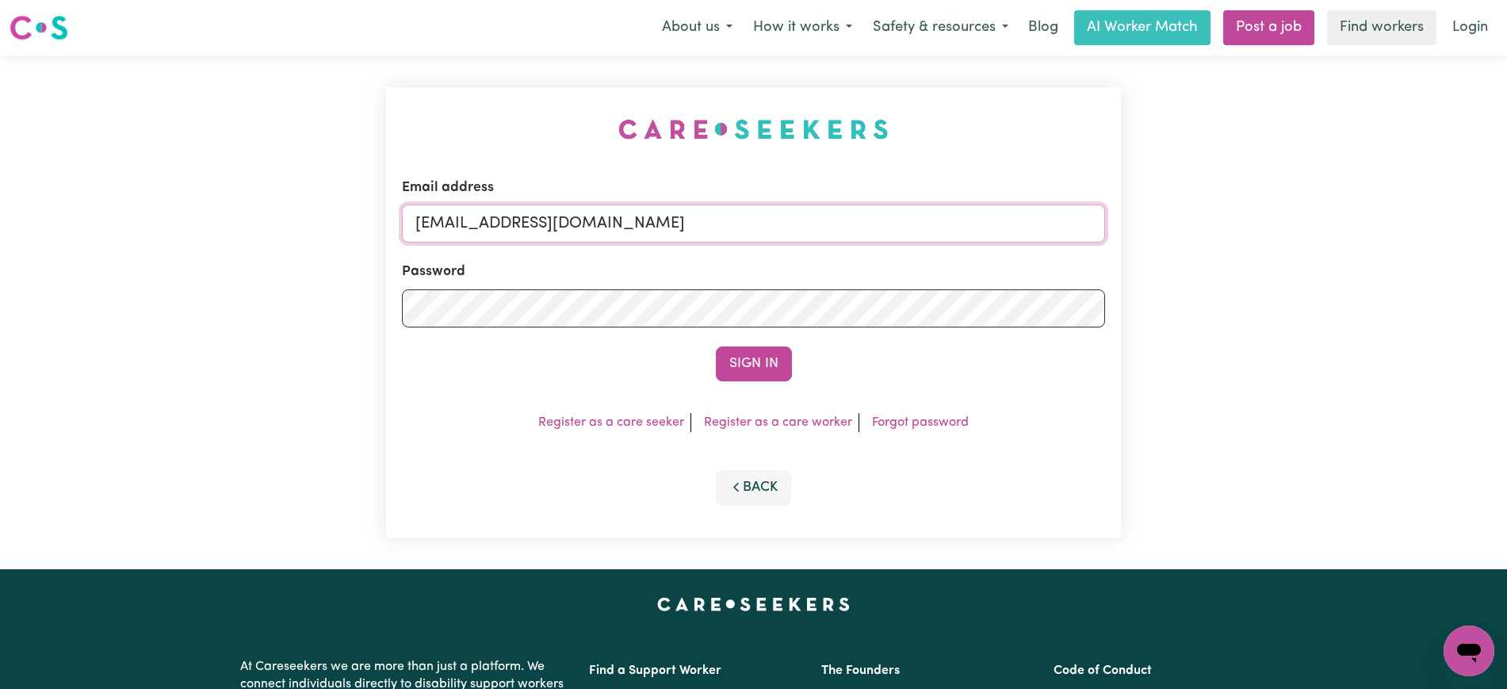
drag, startPoint x: 492, startPoint y: 226, endPoint x: 554, endPoint y: 140, distance: 105.6
click at [1145, 250] on div "Email address [EMAIL_ADDRESS][DOMAIN_NAME] Password Sign In Register as a care …" at bounding box center [753, 312] width 1507 height 514
click at [553, 139] on div "Email address [EMAIL_ADDRESS][DOMAIN_NAME] Password Sign In Register as a care …" at bounding box center [753, 312] width 735 height 450
drag, startPoint x: 499, startPoint y: 219, endPoint x: 1311, endPoint y: 229, distance: 812.5
click at [1311, 229] on div "Email address [EMAIL_ADDRESS][DOMAIN_NAME] Password Sign In Register as a care …" at bounding box center [753, 312] width 1507 height 514
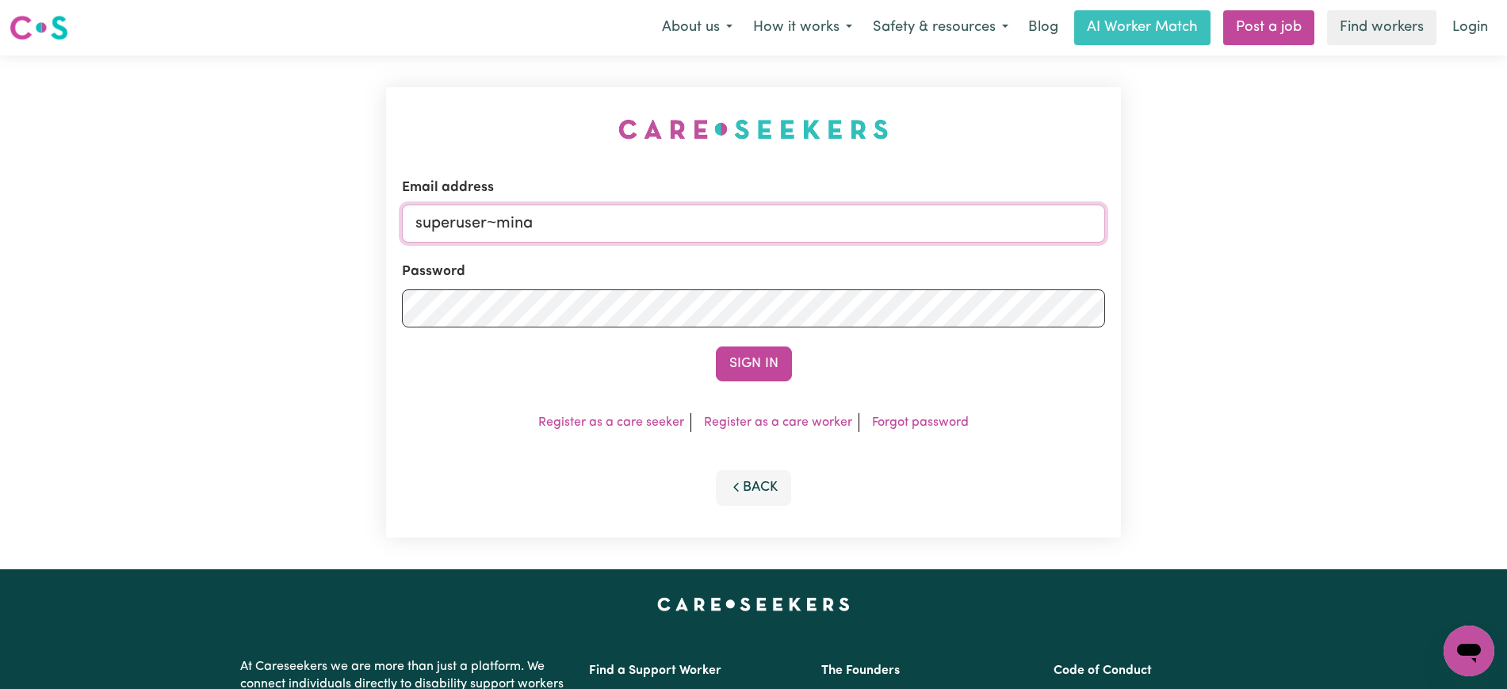
type input "superuser~[EMAIL_ADDRESS][DOMAIN_NAME]"
click at [716, 346] on button "Sign In" at bounding box center [754, 363] width 76 height 35
